Goal: Check status: Check status

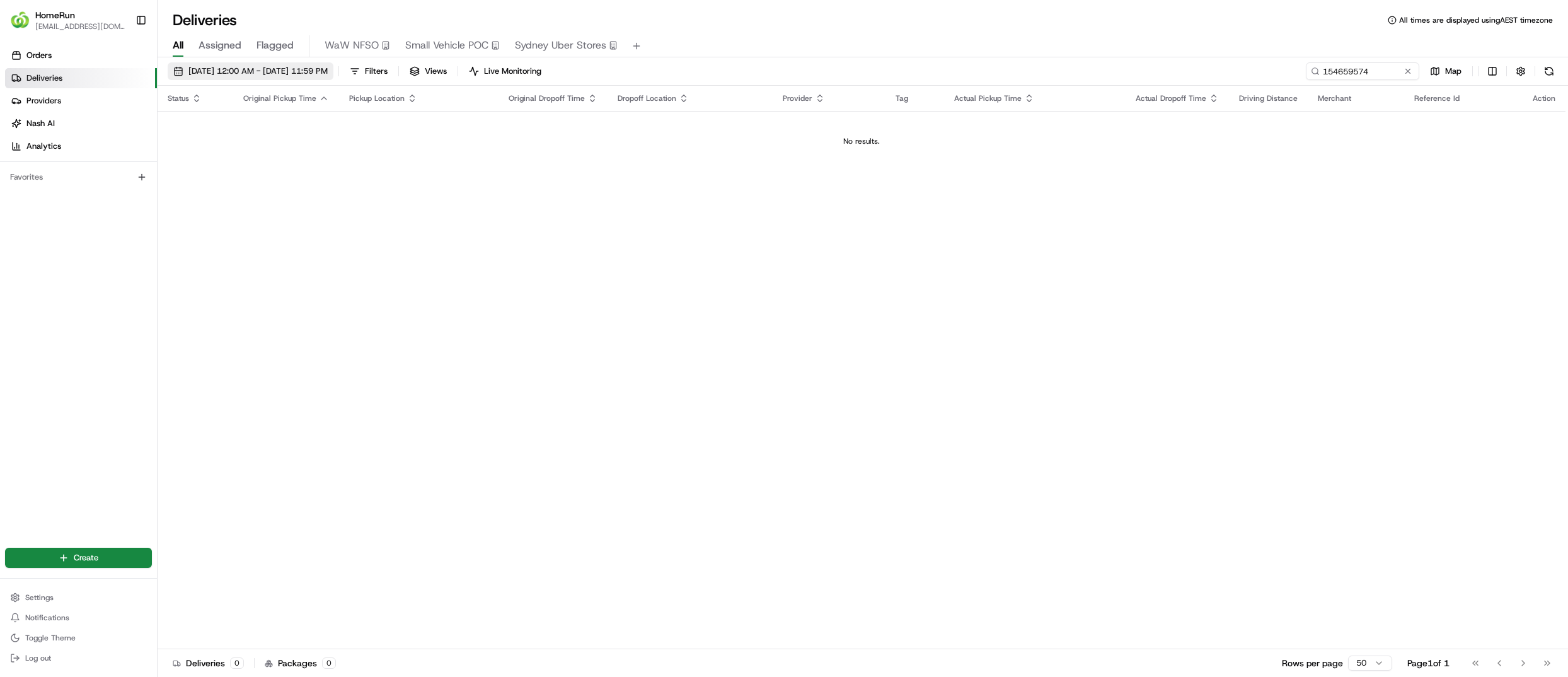
click at [248, 78] on button "[DATE] 12:00 AM - [DATE] 11:59 PM" at bounding box center [250, 71] width 166 height 18
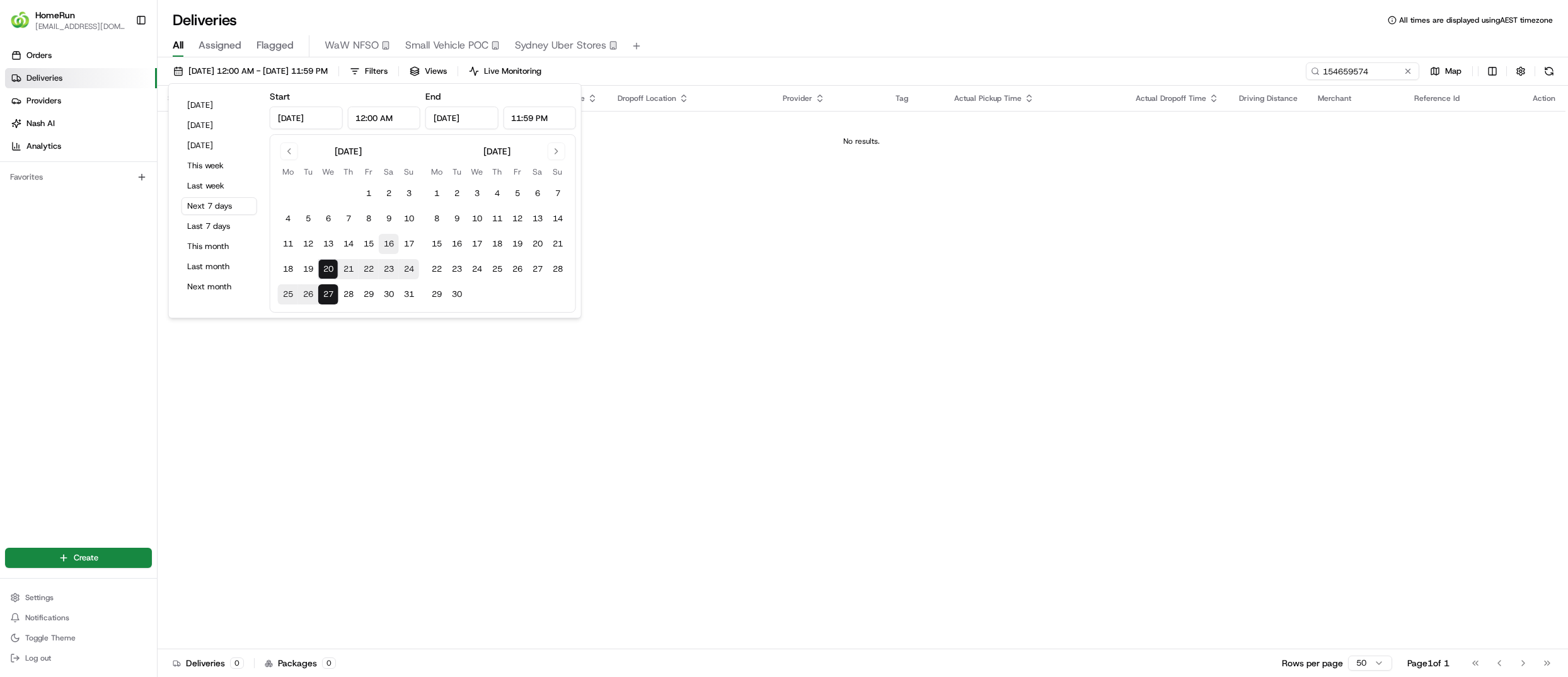
click at [384, 247] on button "16" at bounding box center [389, 244] width 20 height 20
type input "[DATE]"
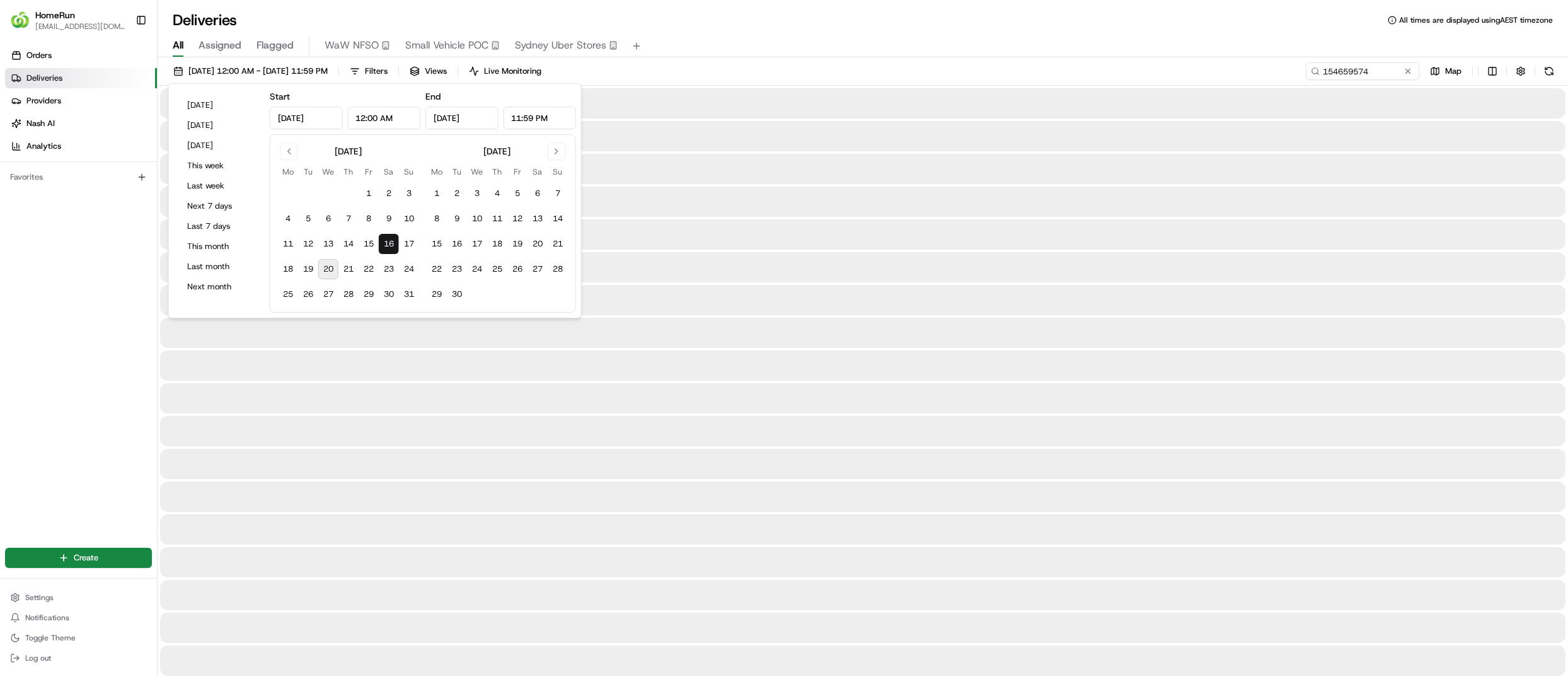
click at [388, 243] on button "16" at bounding box center [389, 244] width 20 height 20
click at [794, 55] on div "All Assigned Flagged WaW NFSO Small Vehicle POC [GEOGRAPHIC_DATA] Uber Stores" at bounding box center [863, 46] width 1410 height 22
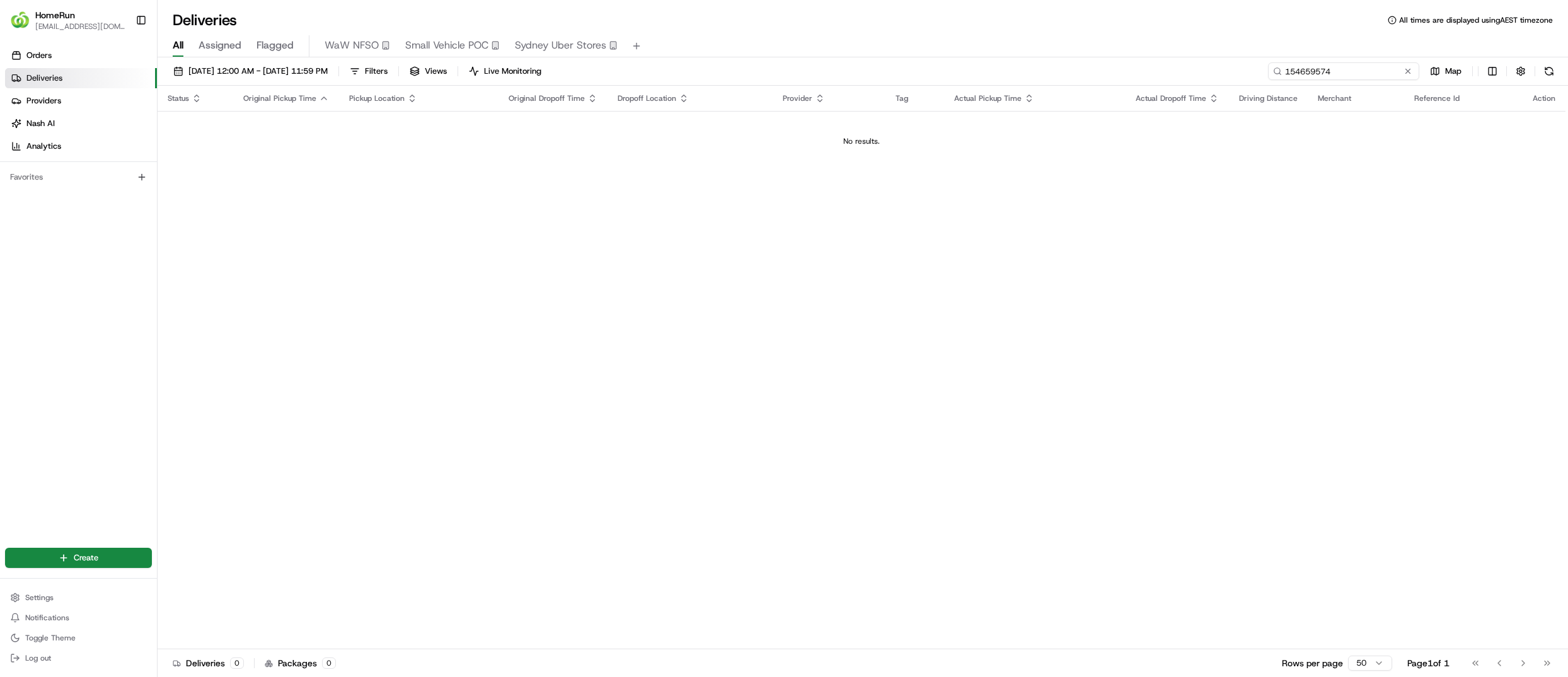
drag, startPoint x: 1371, startPoint y: 73, endPoint x: 1175, endPoint y: 81, distance: 196.2
click at [1175, 81] on div "[DATE] 12:00 AM - [DATE] 11:59 PM Filters Views Live Monitoring 154659574 Map" at bounding box center [863, 74] width 1410 height 23
click at [1173, 81] on div "[DATE] 12:00 AM - [DATE] 11:59 PM Filters Views Live Monitoring 154659574 Map" at bounding box center [863, 74] width 1410 height 23
click at [1320, 77] on input "154659574" at bounding box center [1344, 71] width 152 height 18
click at [1327, 70] on input "154659574" at bounding box center [1344, 71] width 152 height 18
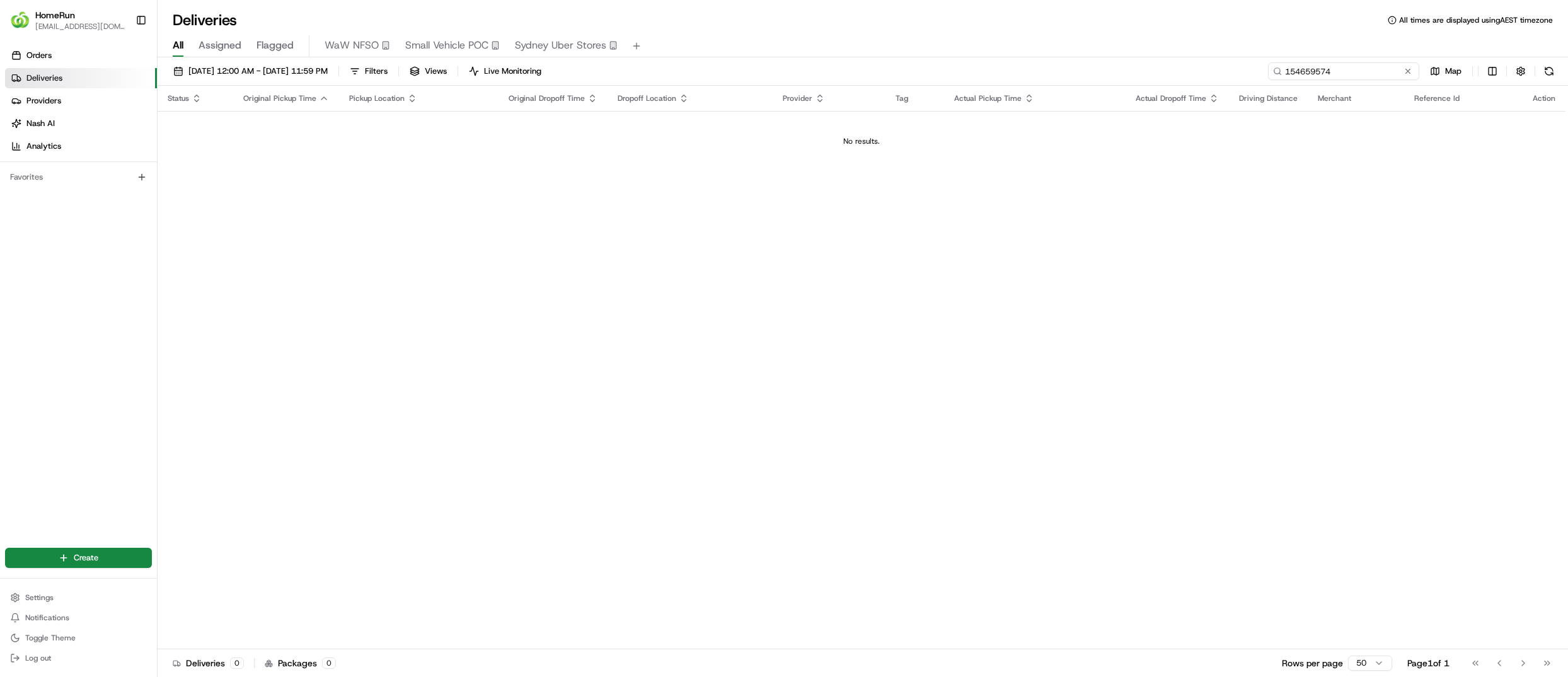
click at [1327, 70] on input "154659574" at bounding box center [1344, 71] width 152 height 18
paste input "264993785"
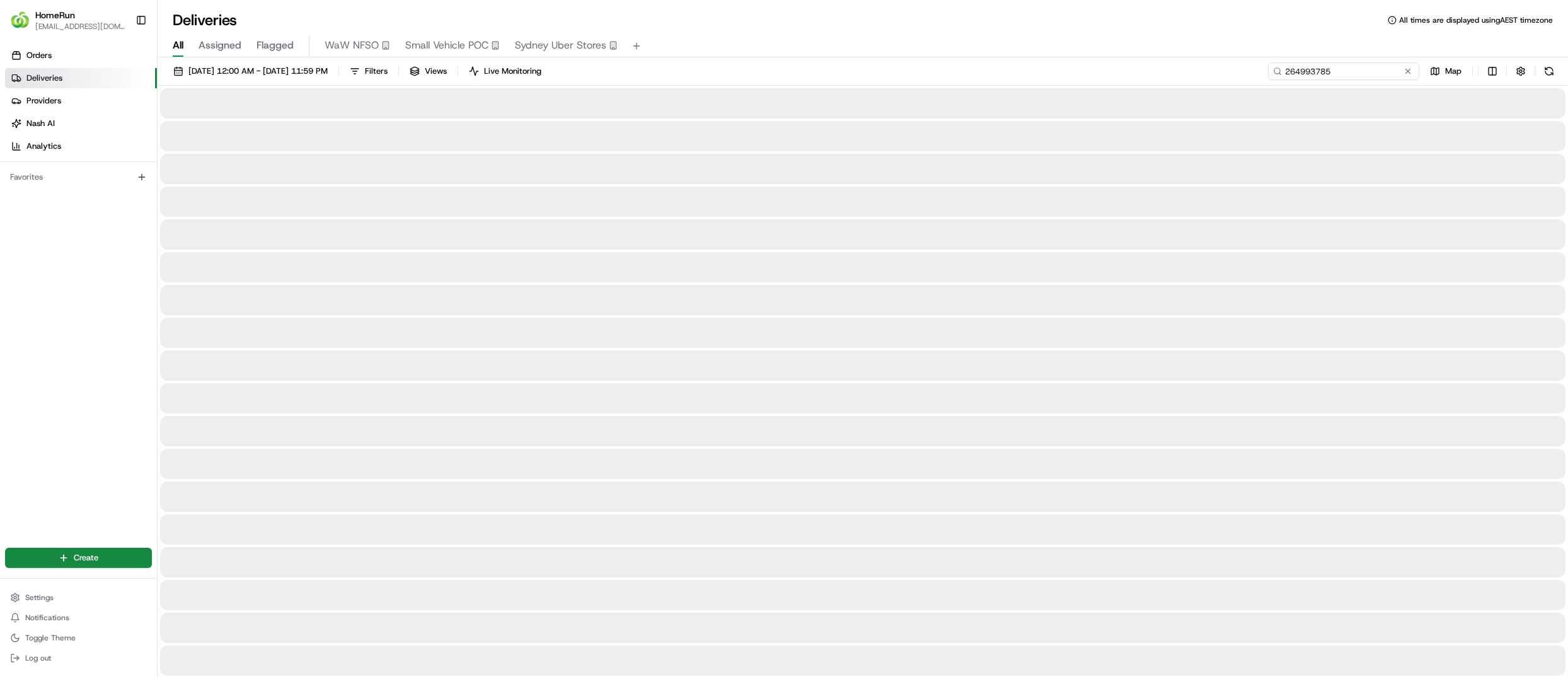
type input "264993785"
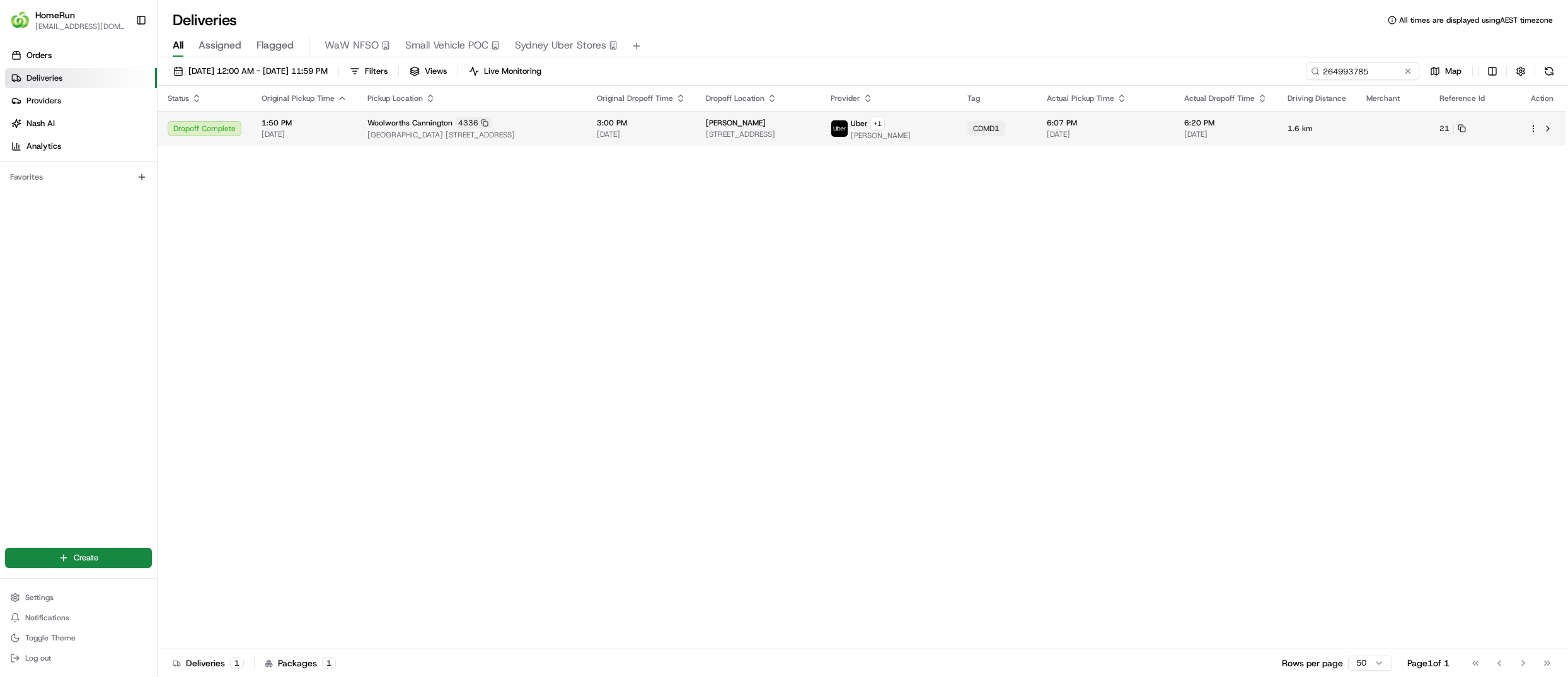
click at [442, 134] on span "[GEOGRAPHIC_DATA] [STREET_ADDRESS]" at bounding box center [472, 135] width 210 height 10
